Goal: Transaction & Acquisition: Purchase product/service

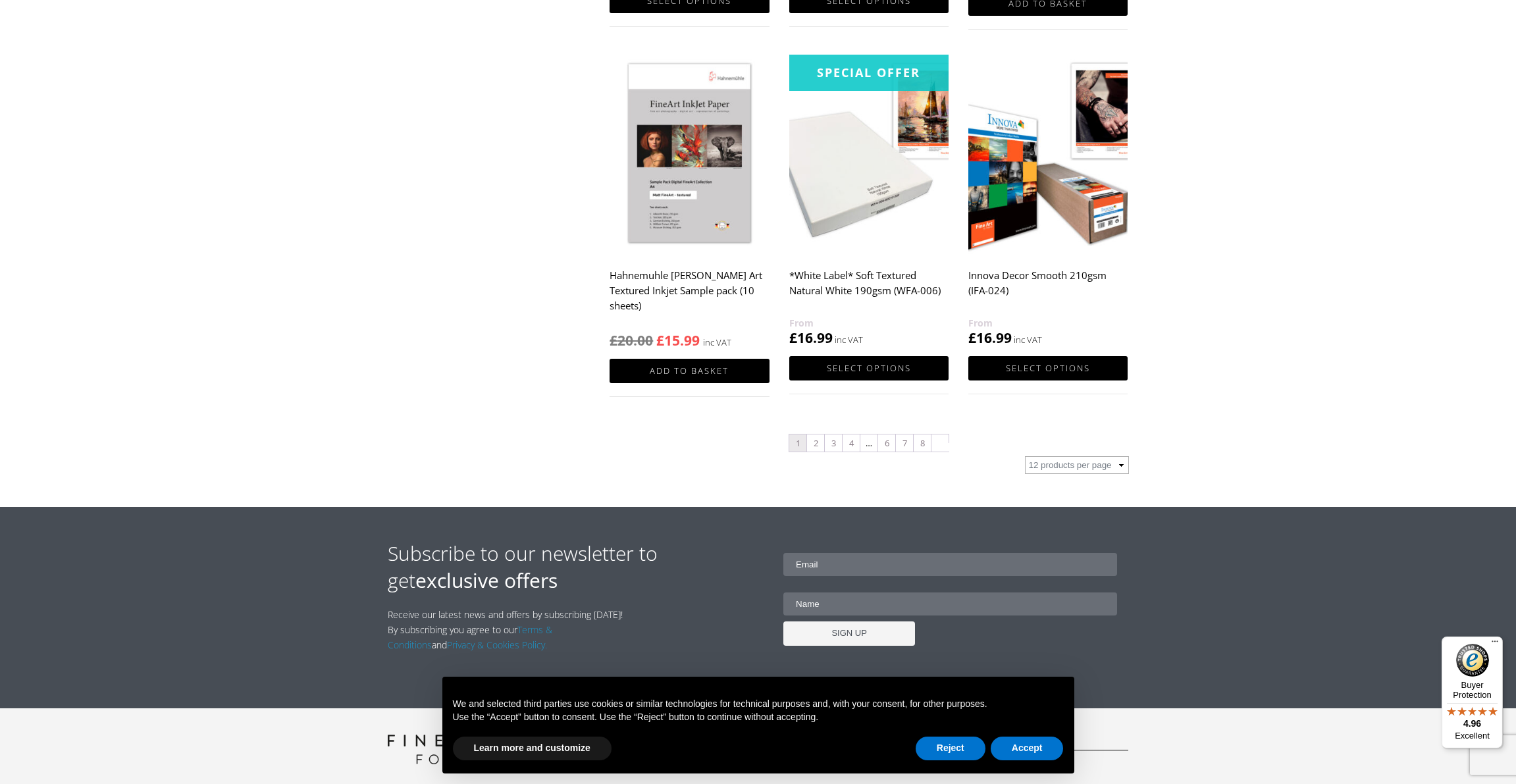
scroll to position [1287, 0]
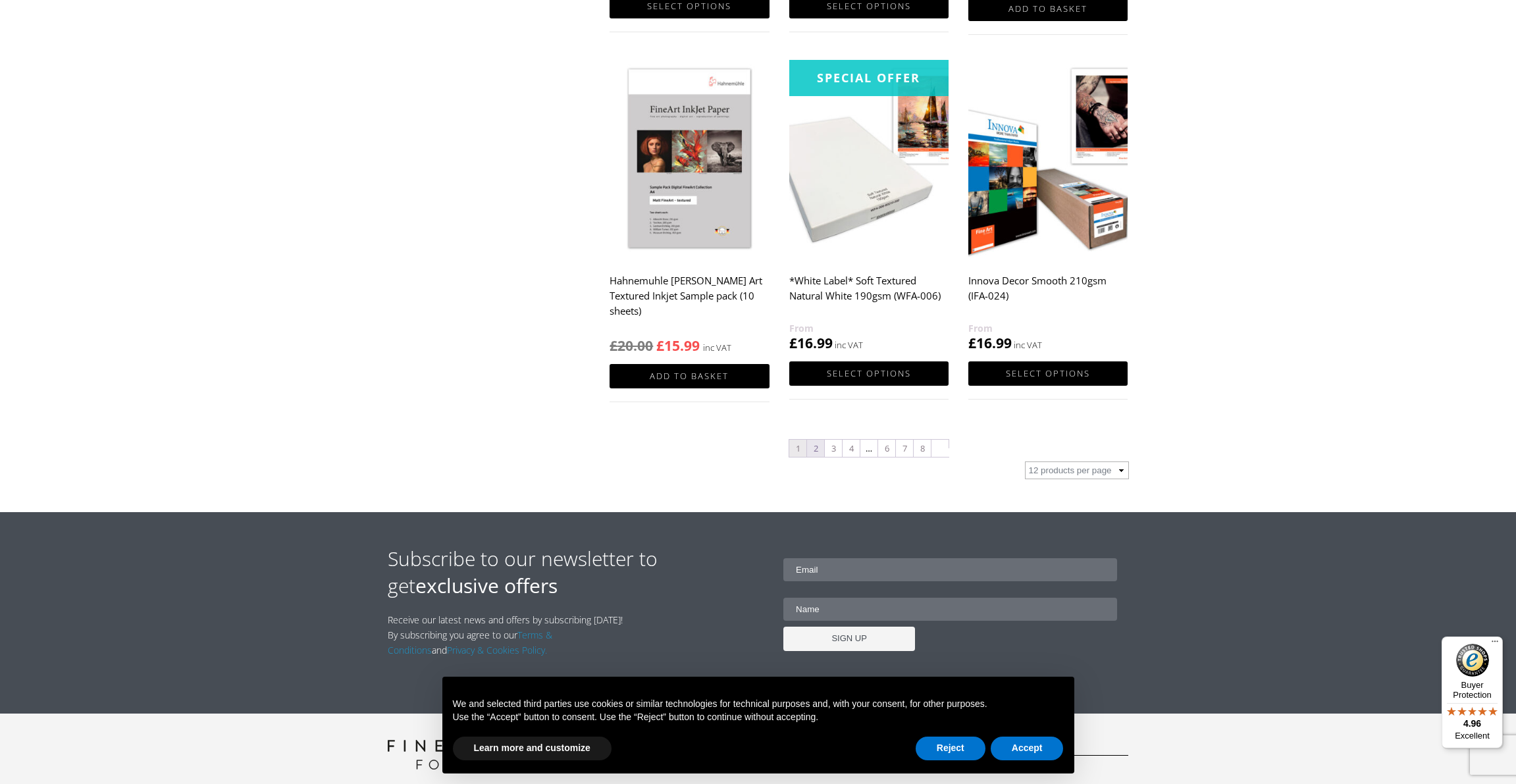
click at [818, 445] on link "2" at bounding box center [816, 448] width 17 height 17
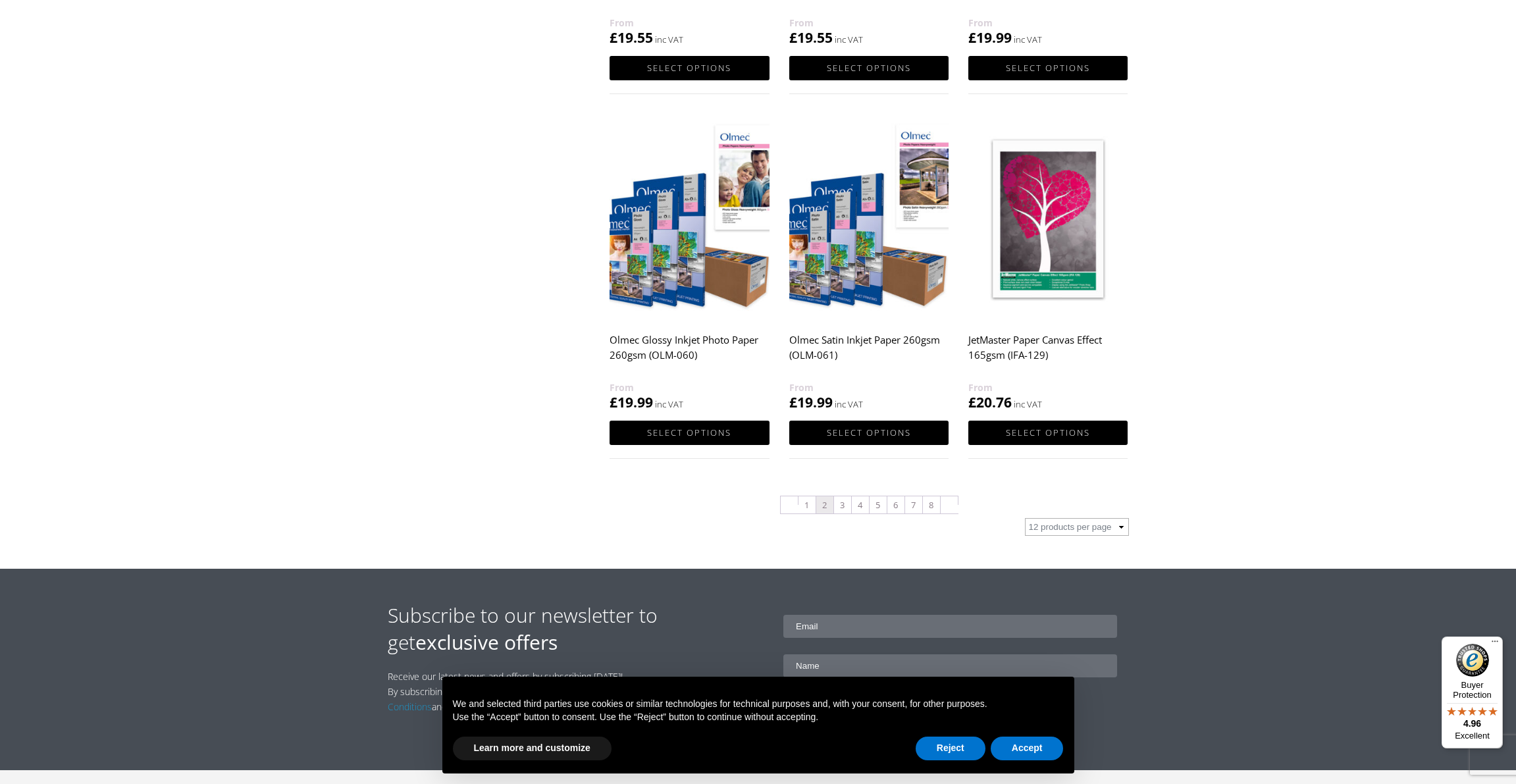
scroll to position [1227, 0]
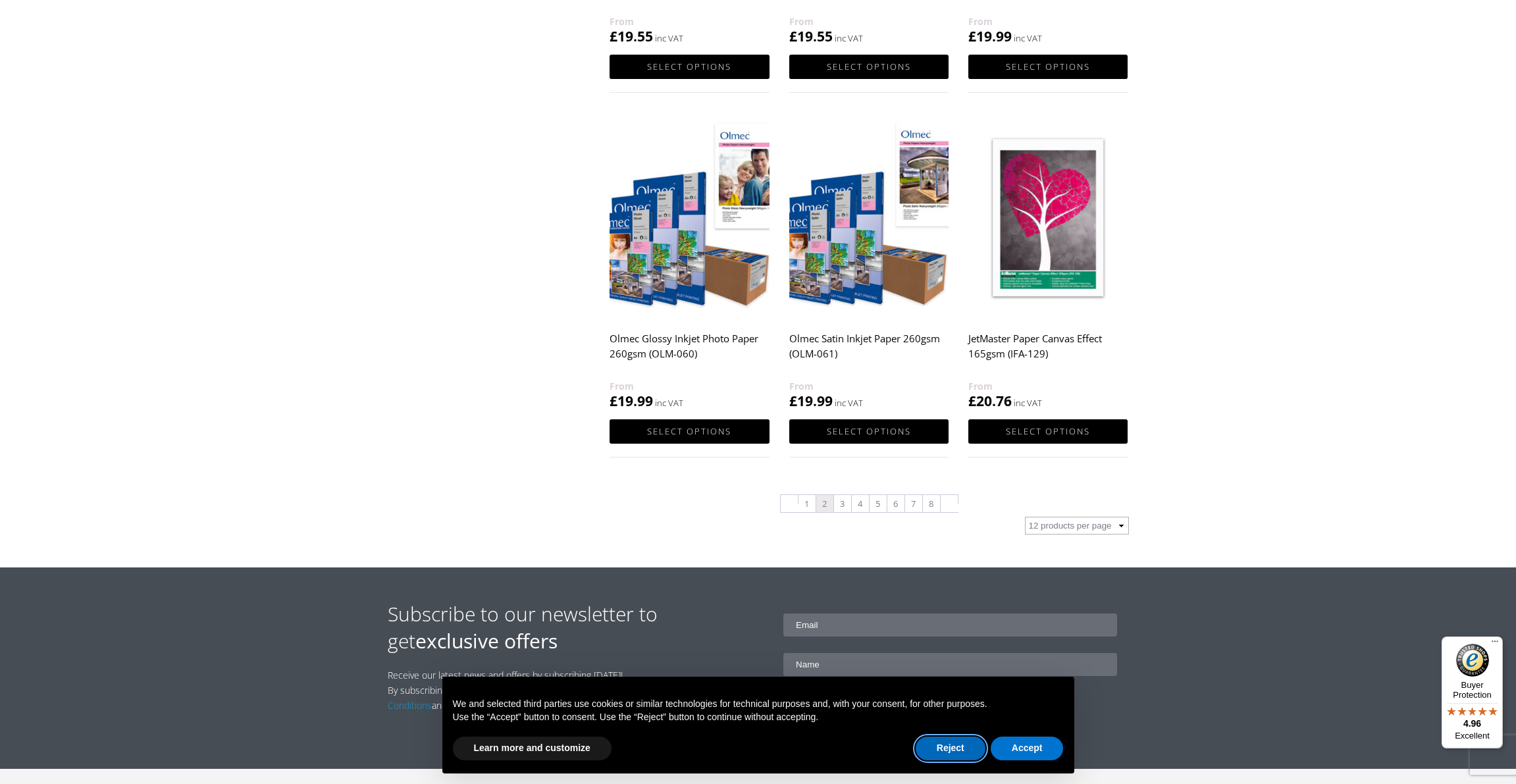
click at [949, 744] on button "Reject" at bounding box center [950, 748] width 69 height 24
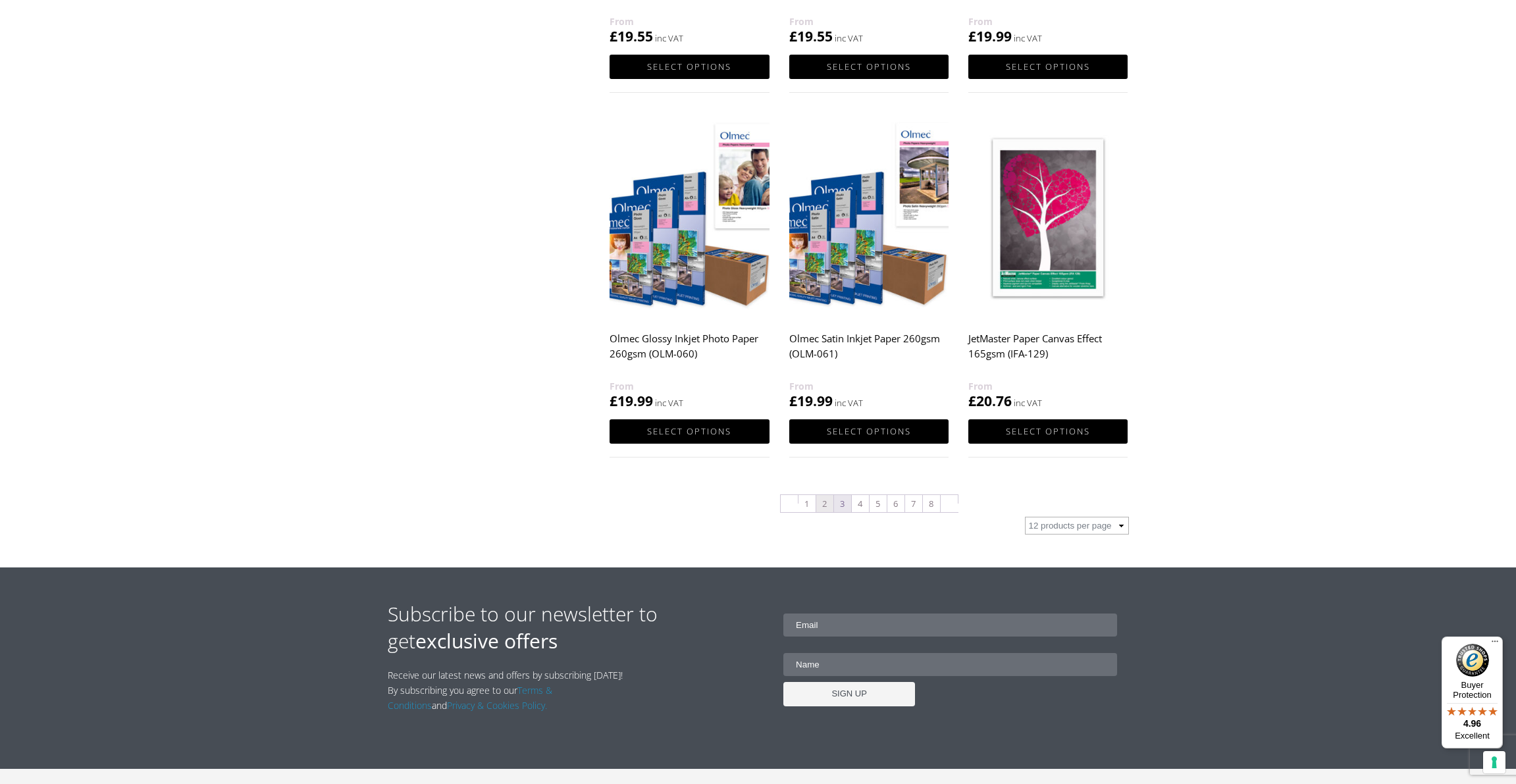
click at [841, 496] on link "3" at bounding box center [843, 503] width 17 height 17
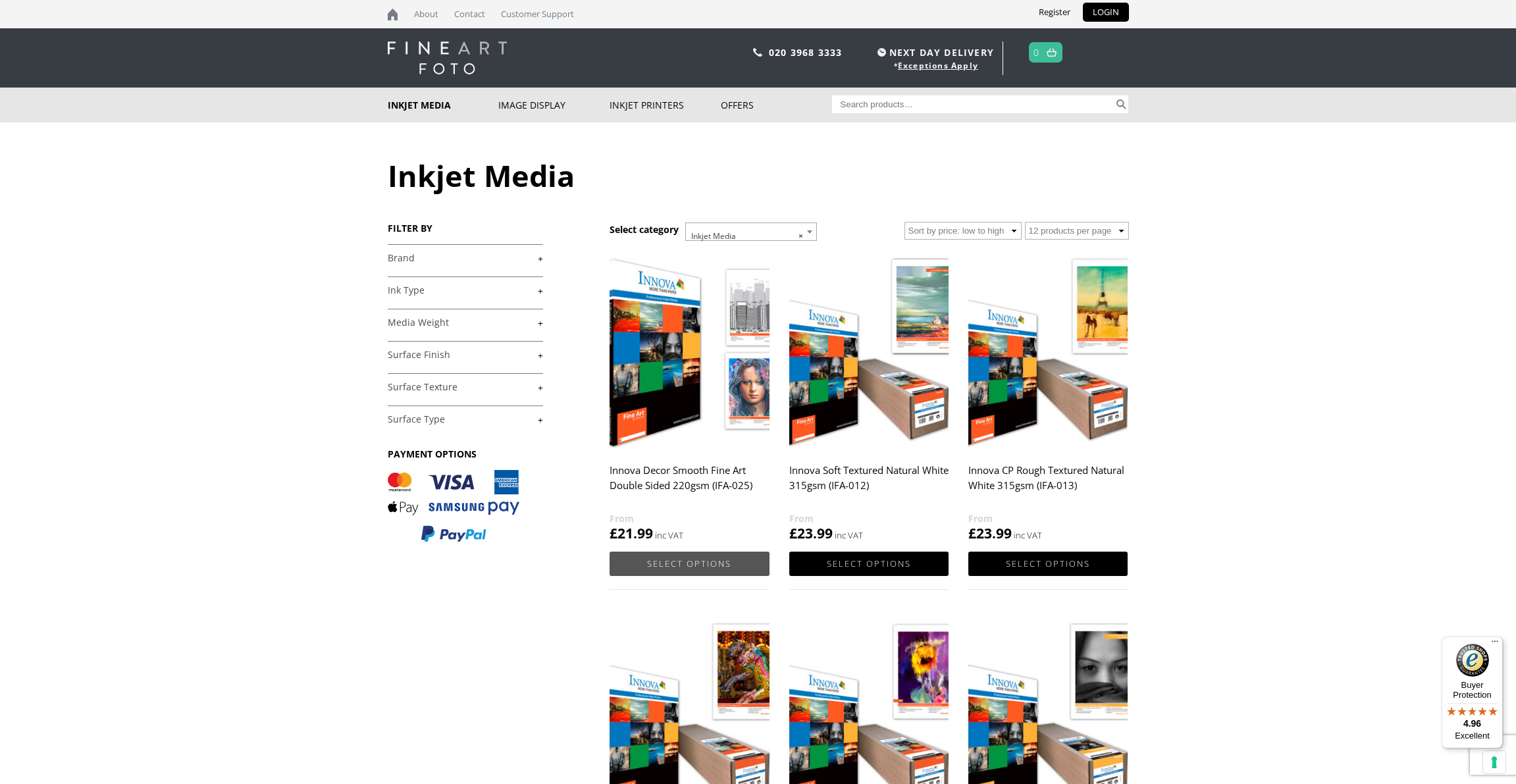
click at [677, 558] on link "Select options" at bounding box center [689, 563] width 159 height 24
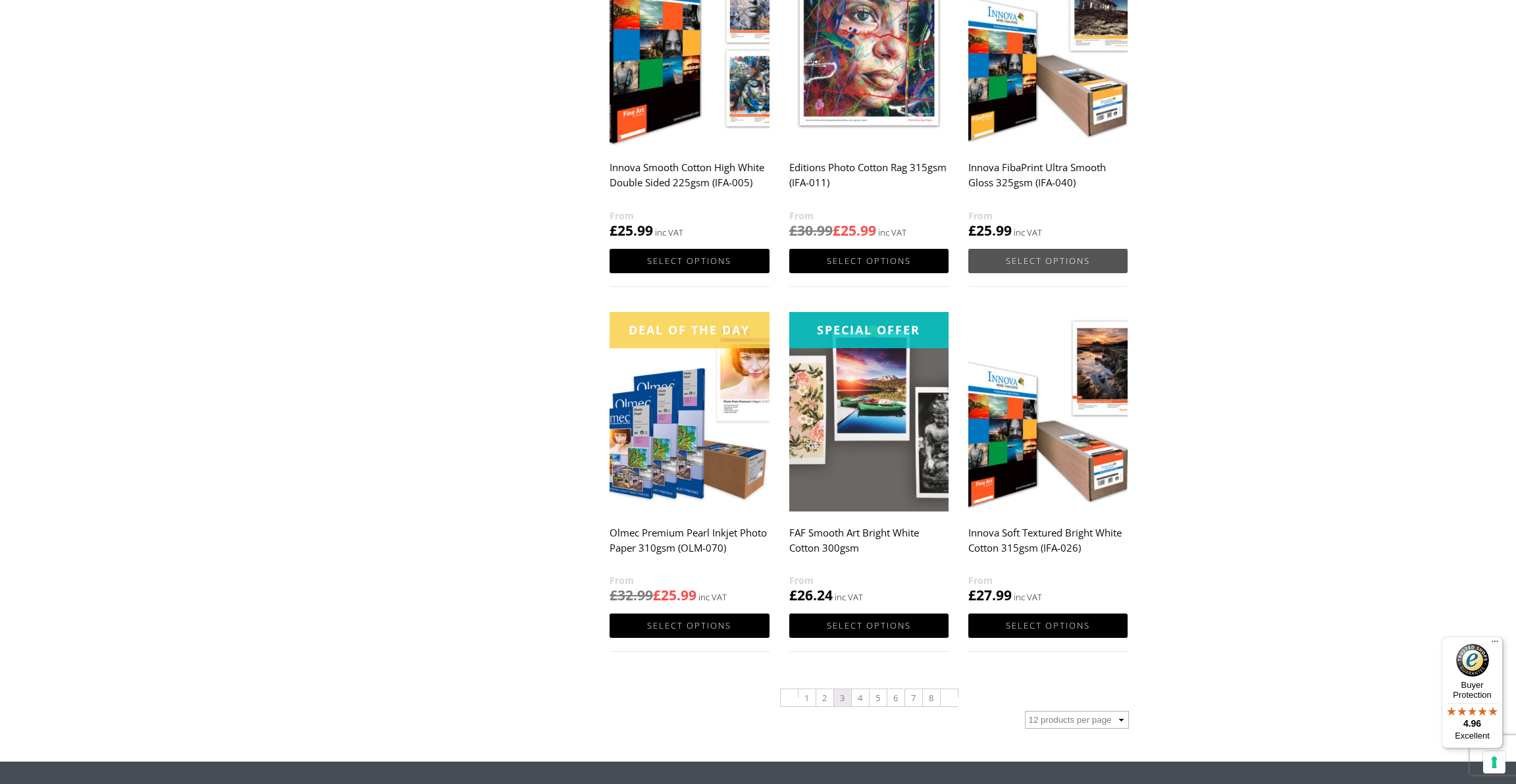
scroll to position [1033, 0]
click at [860, 694] on link "4" at bounding box center [860, 698] width 17 height 17
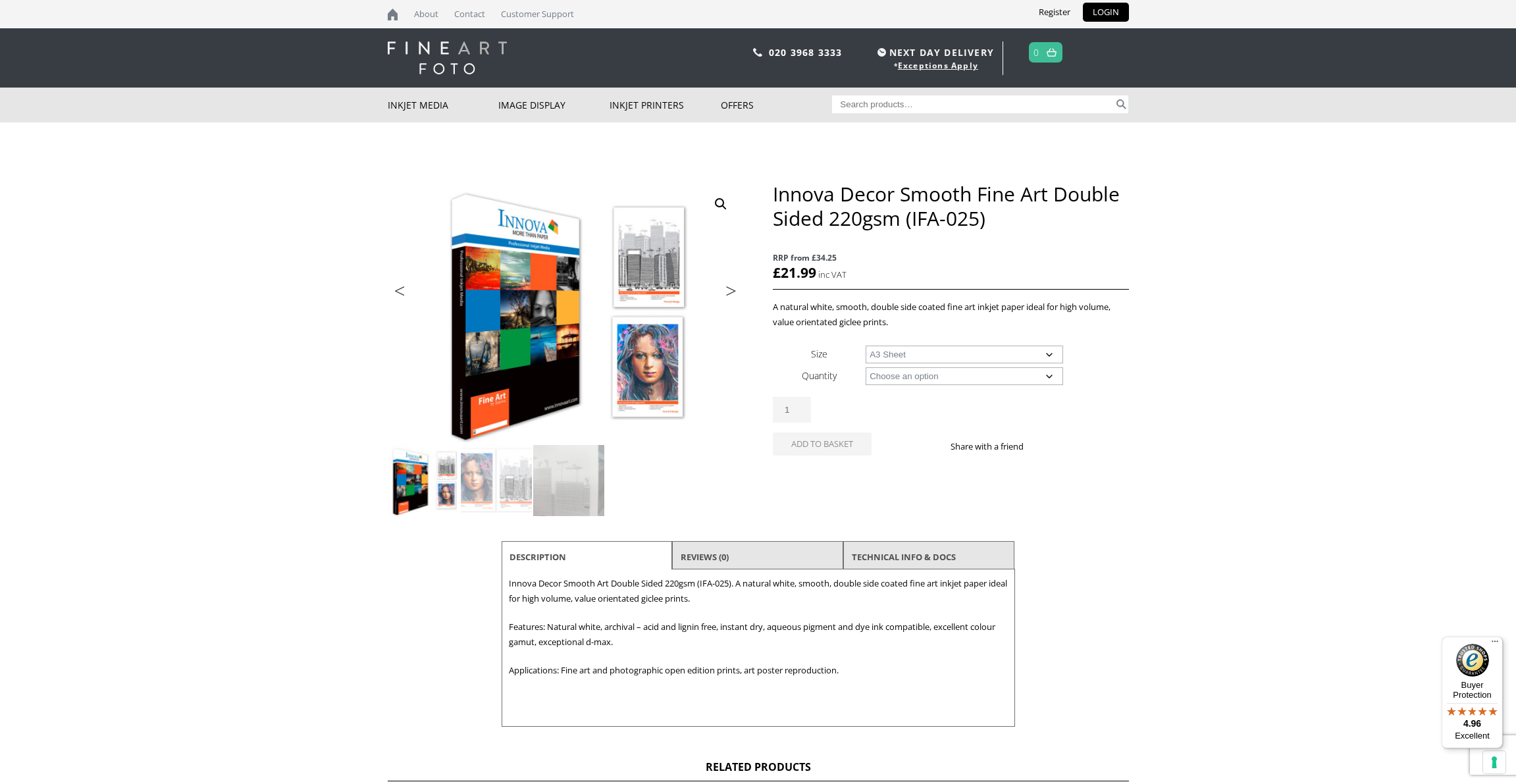
select select "a3-sheet"
select select "25-sheets"
select select "a3-sheet"
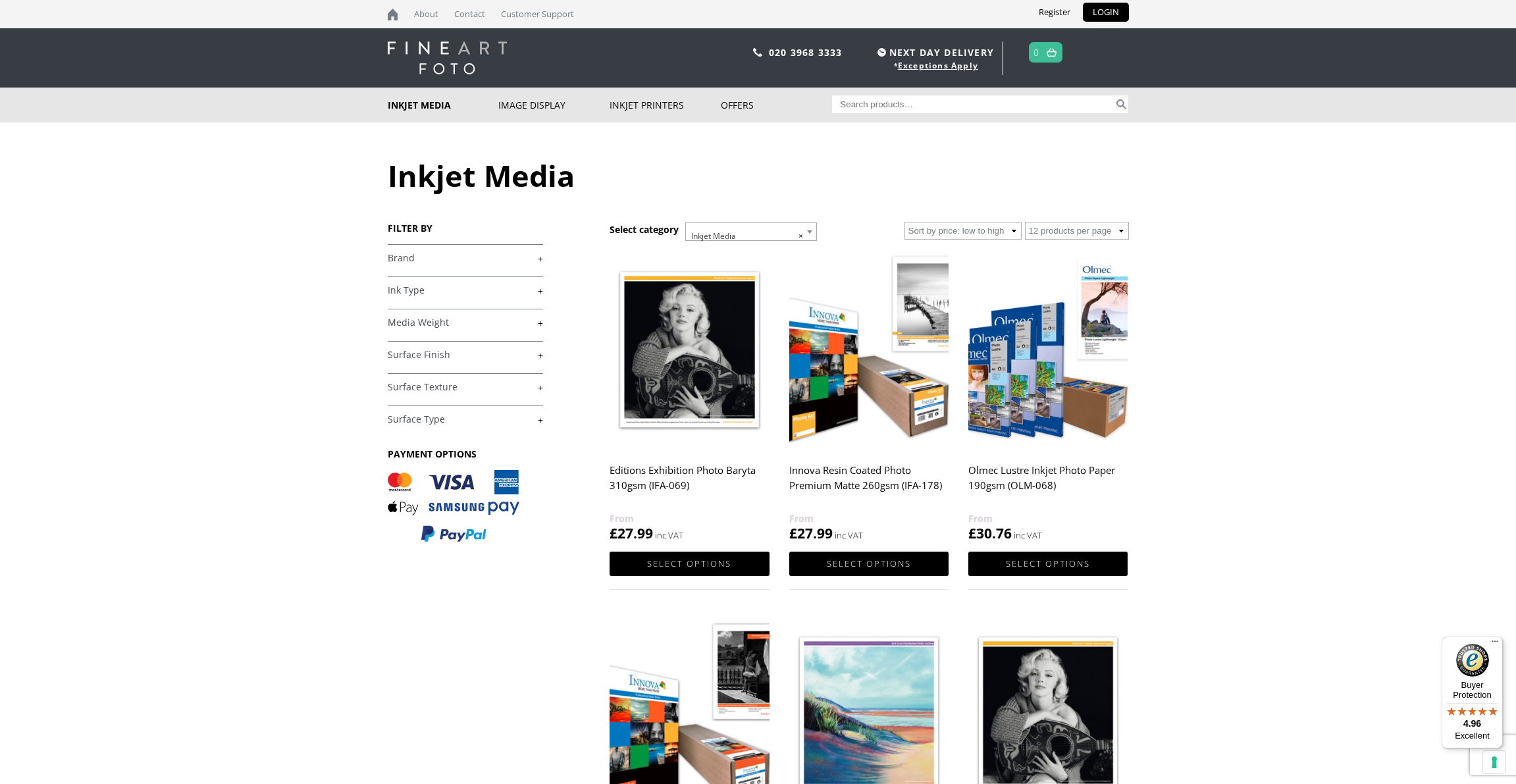
click at [539, 256] on link "+" at bounding box center [465, 258] width 156 height 12
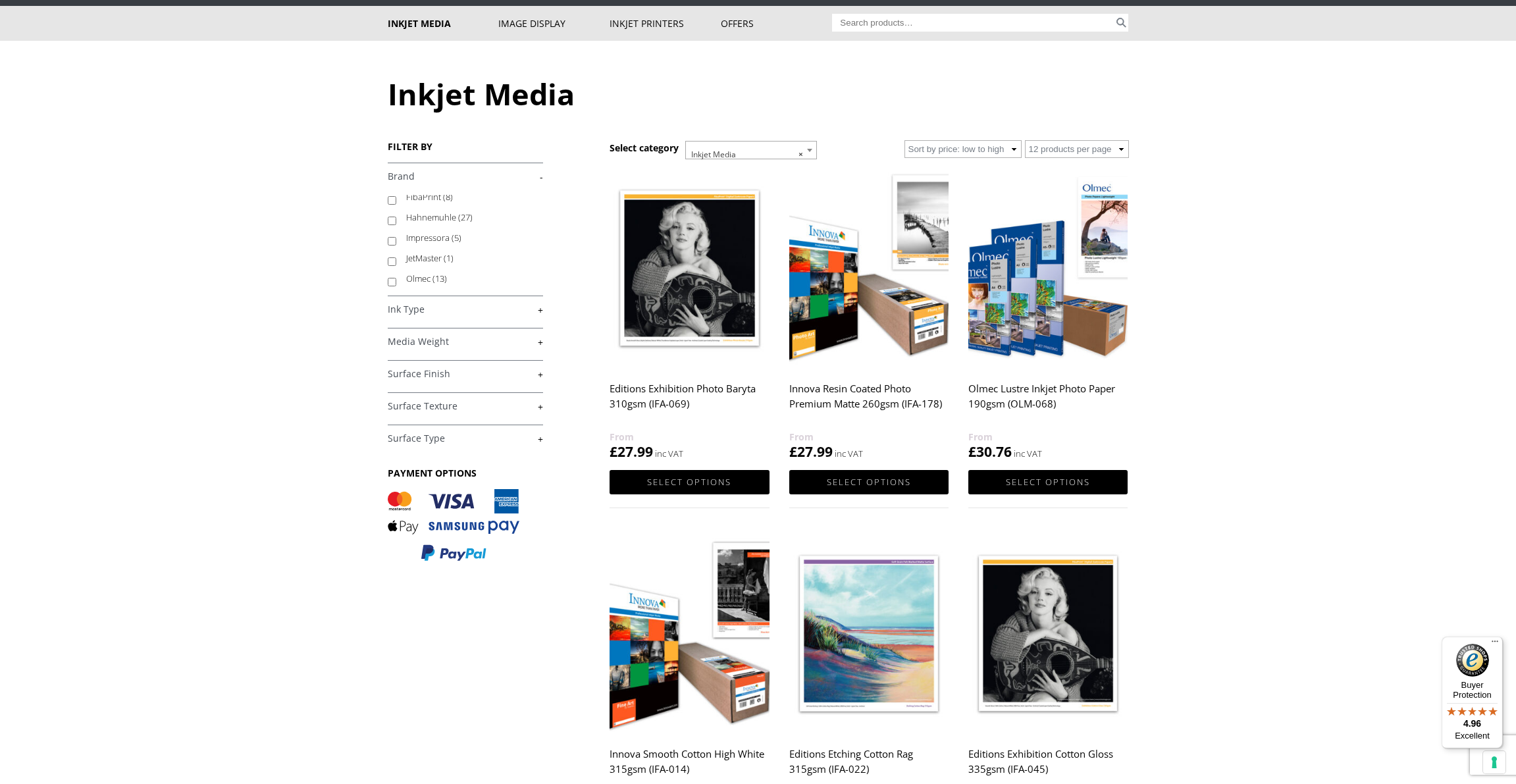
scroll to position [67, 0]
click at [429, 217] on label "Hahnemuhle (27)" at bounding box center [468, 219] width 124 height 20
click at [396, 219] on input "Hahnemuhle (27)" at bounding box center [392, 223] width 8 height 8
checkbox input "true"
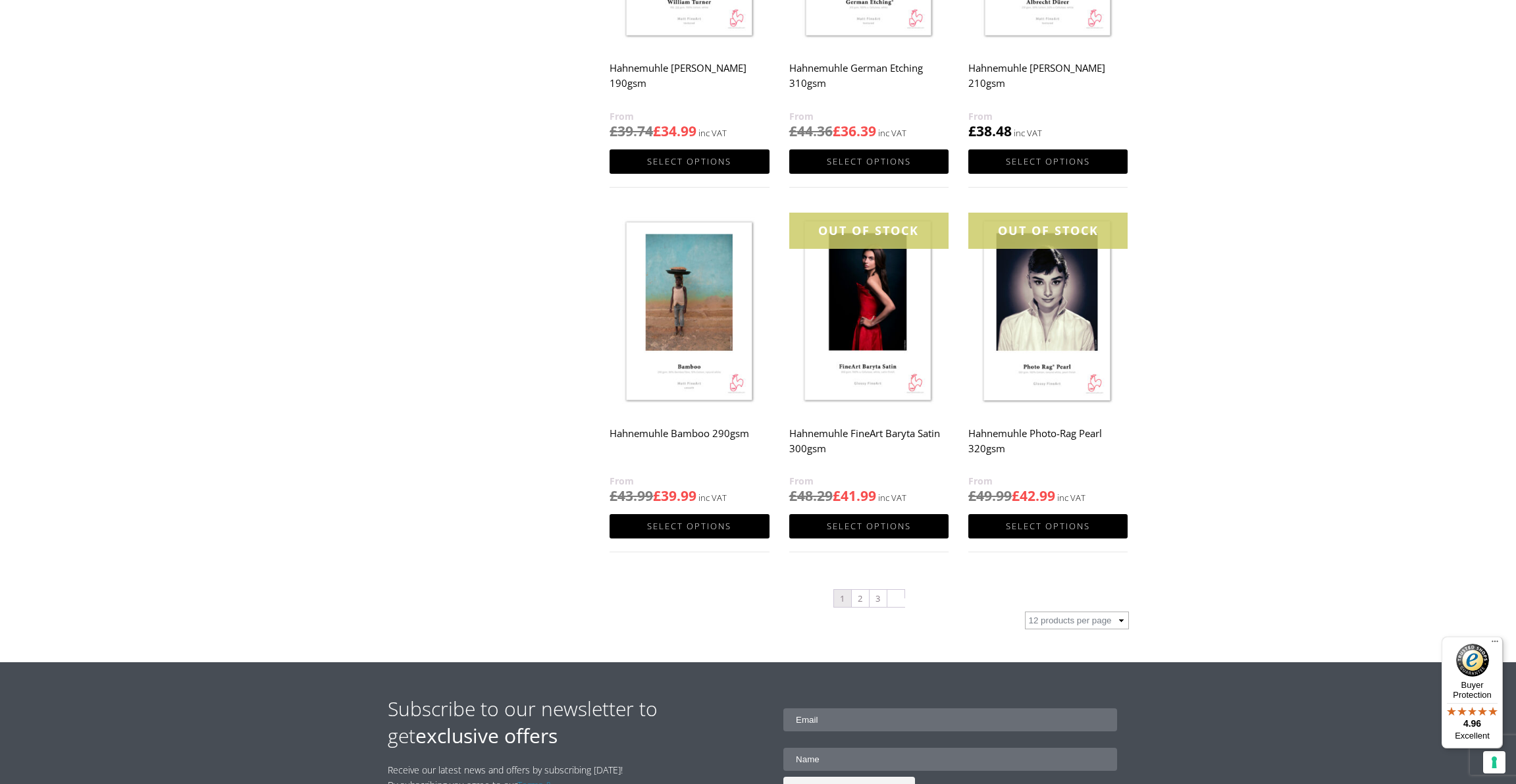
scroll to position [1096, 0]
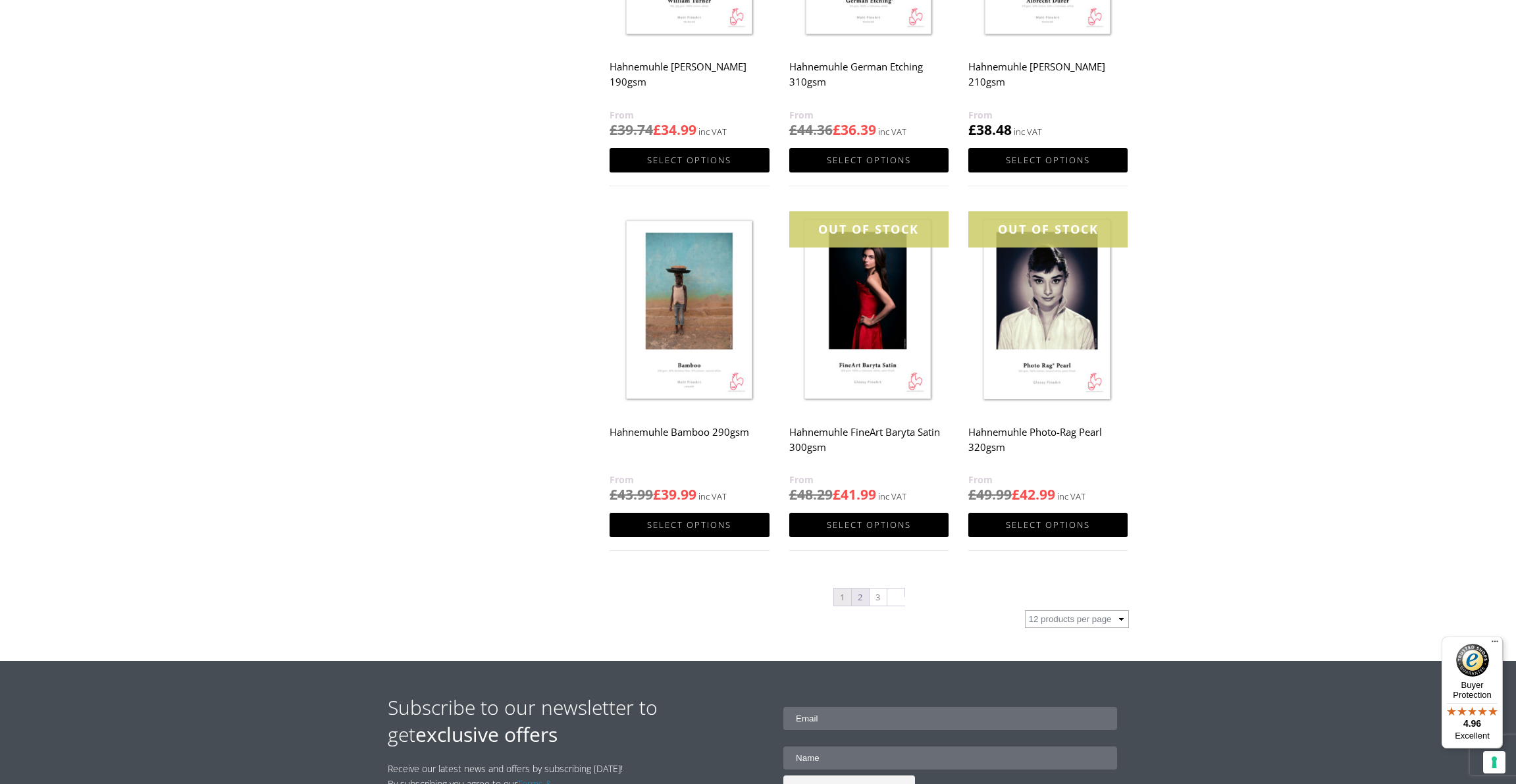
click at [857, 590] on link "2" at bounding box center [860, 597] width 17 height 17
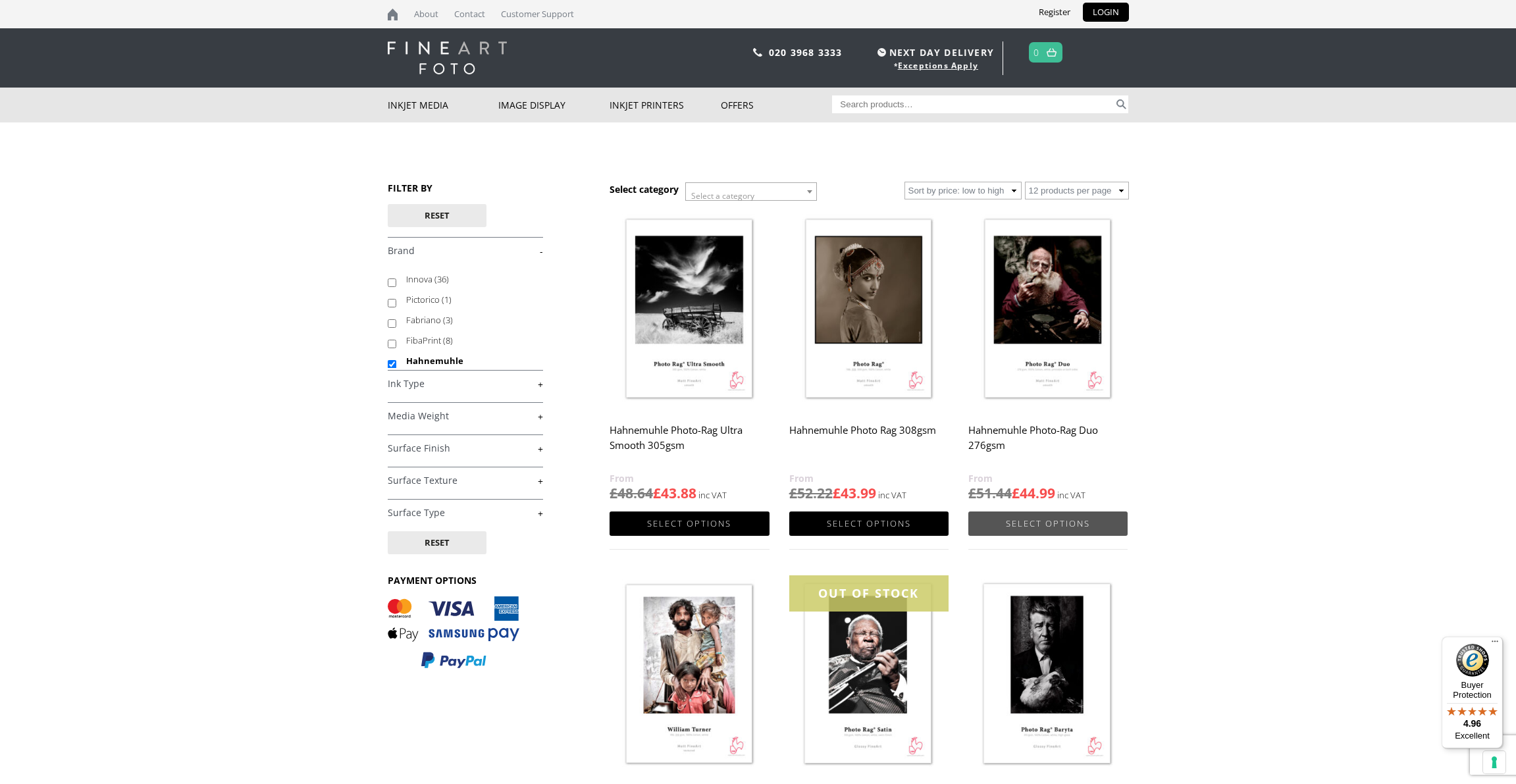
click at [1025, 521] on link "Select options" at bounding box center [1048, 523] width 159 height 24
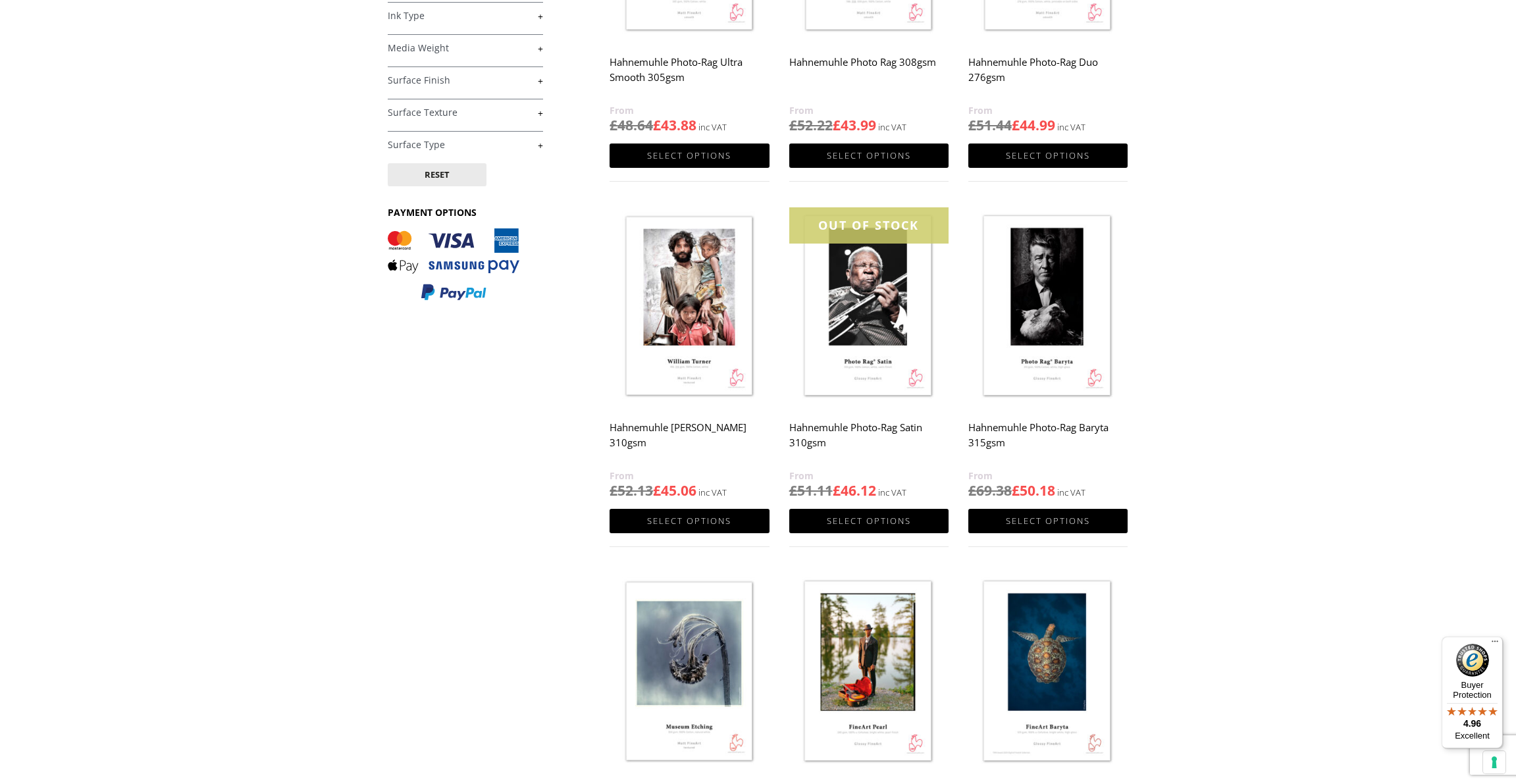
scroll to position [372, 0]
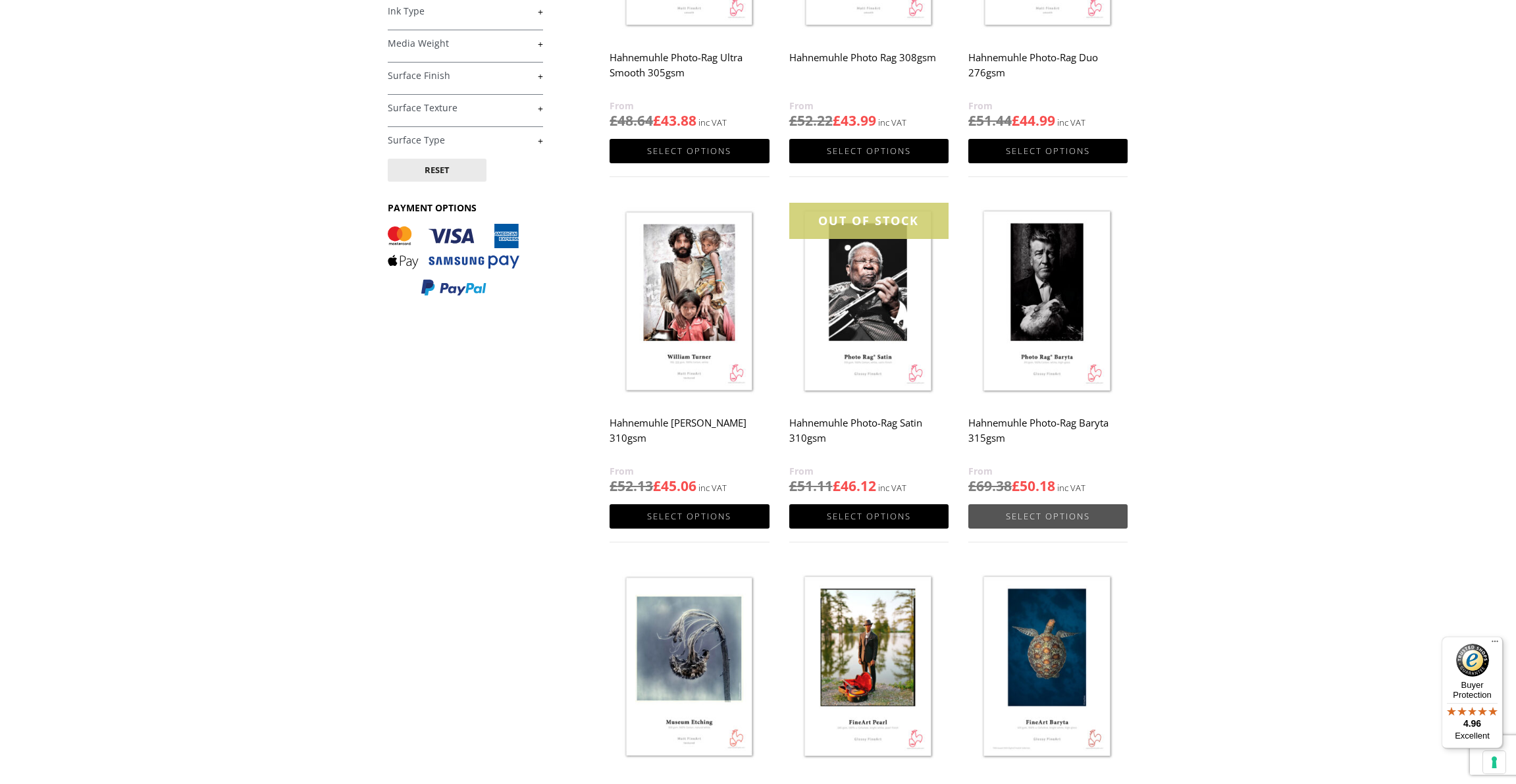
click at [1036, 512] on link "Select options" at bounding box center [1048, 516] width 159 height 24
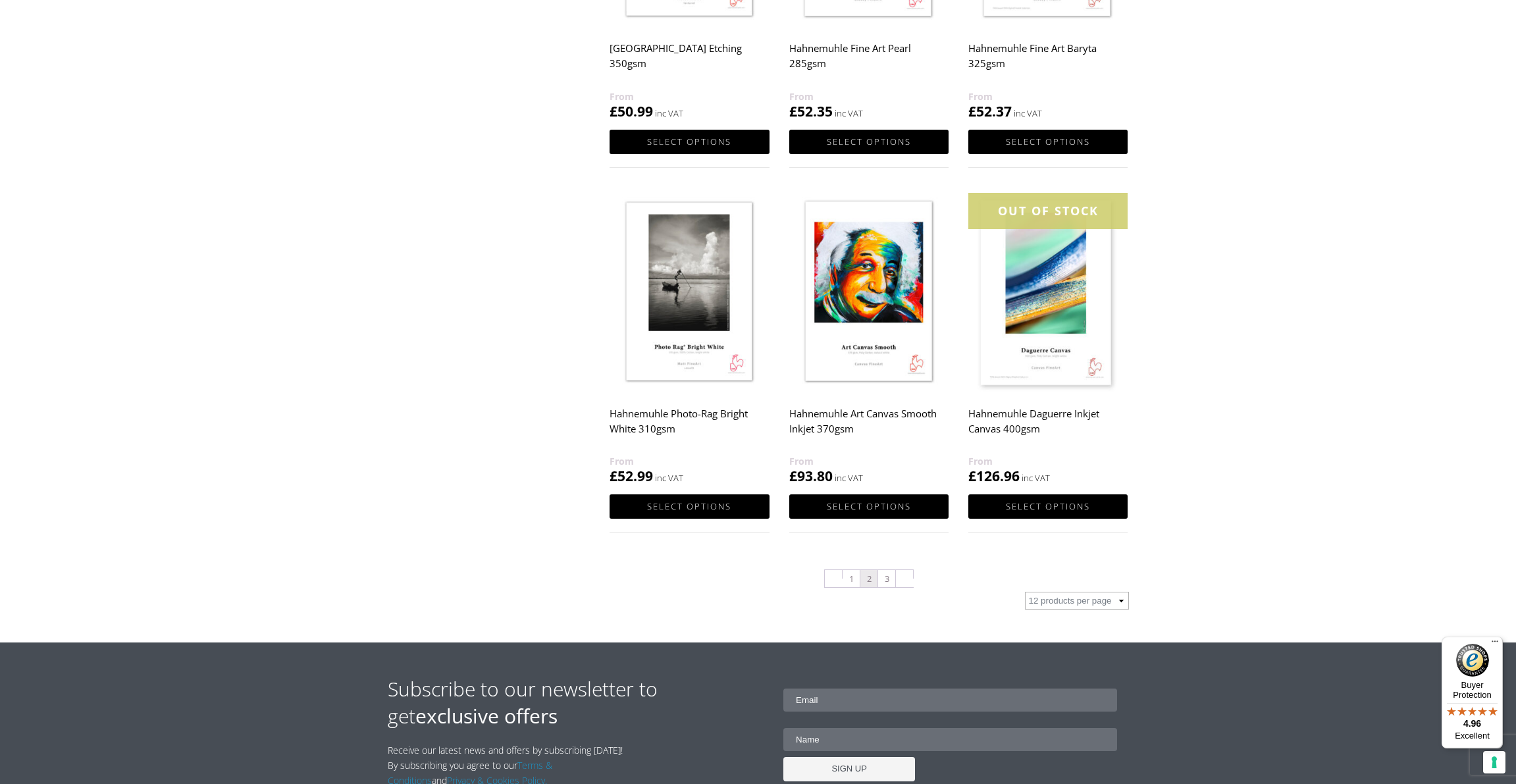
scroll to position [1109, 0]
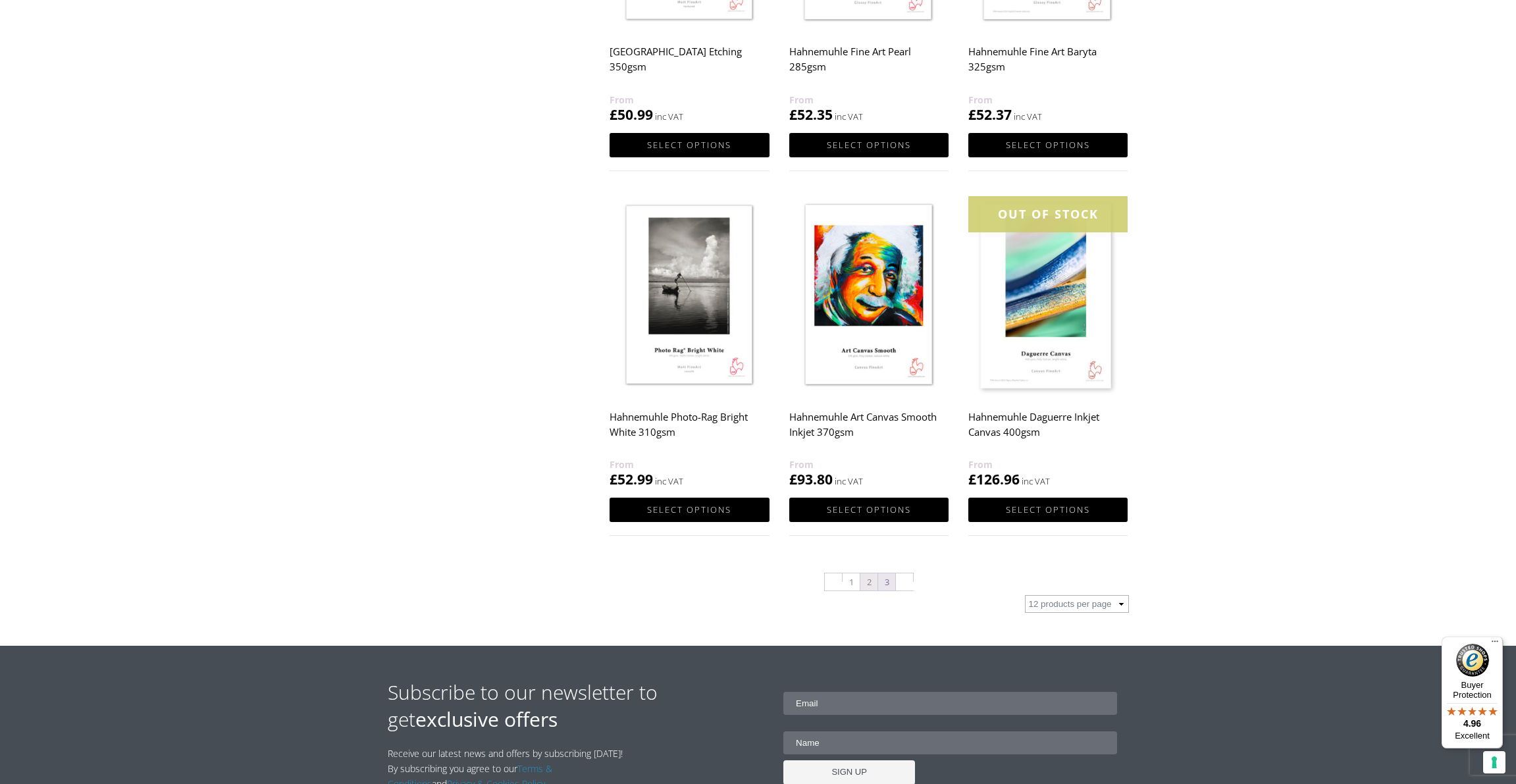
click at [887, 576] on link "3" at bounding box center [887, 581] width 17 height 17
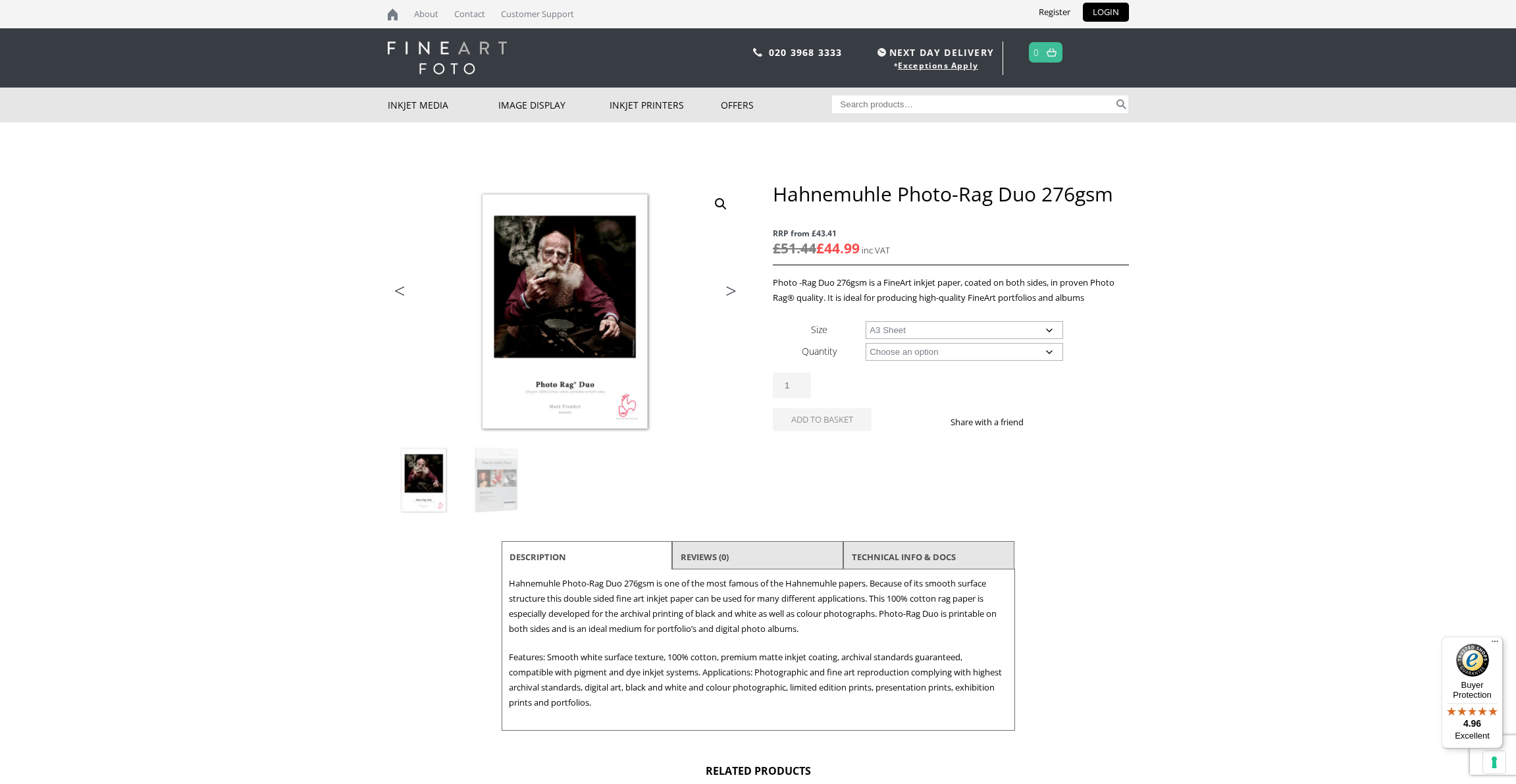
select select "a3-sheet"
select select "25-sheets"
select select "a2-sheet"
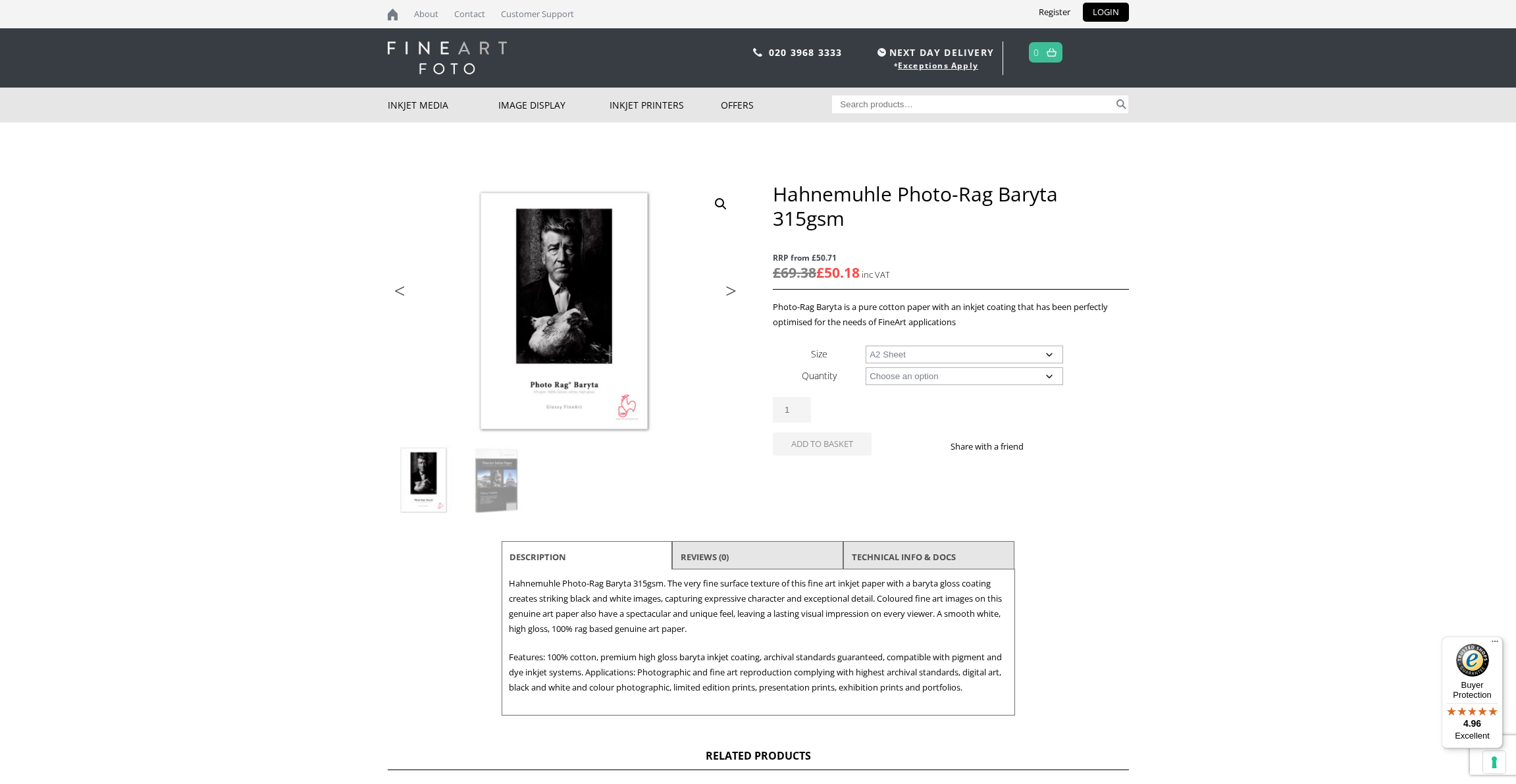
select select "a2-sheet"
select select "25-sheets"
